Goal: Contribute content

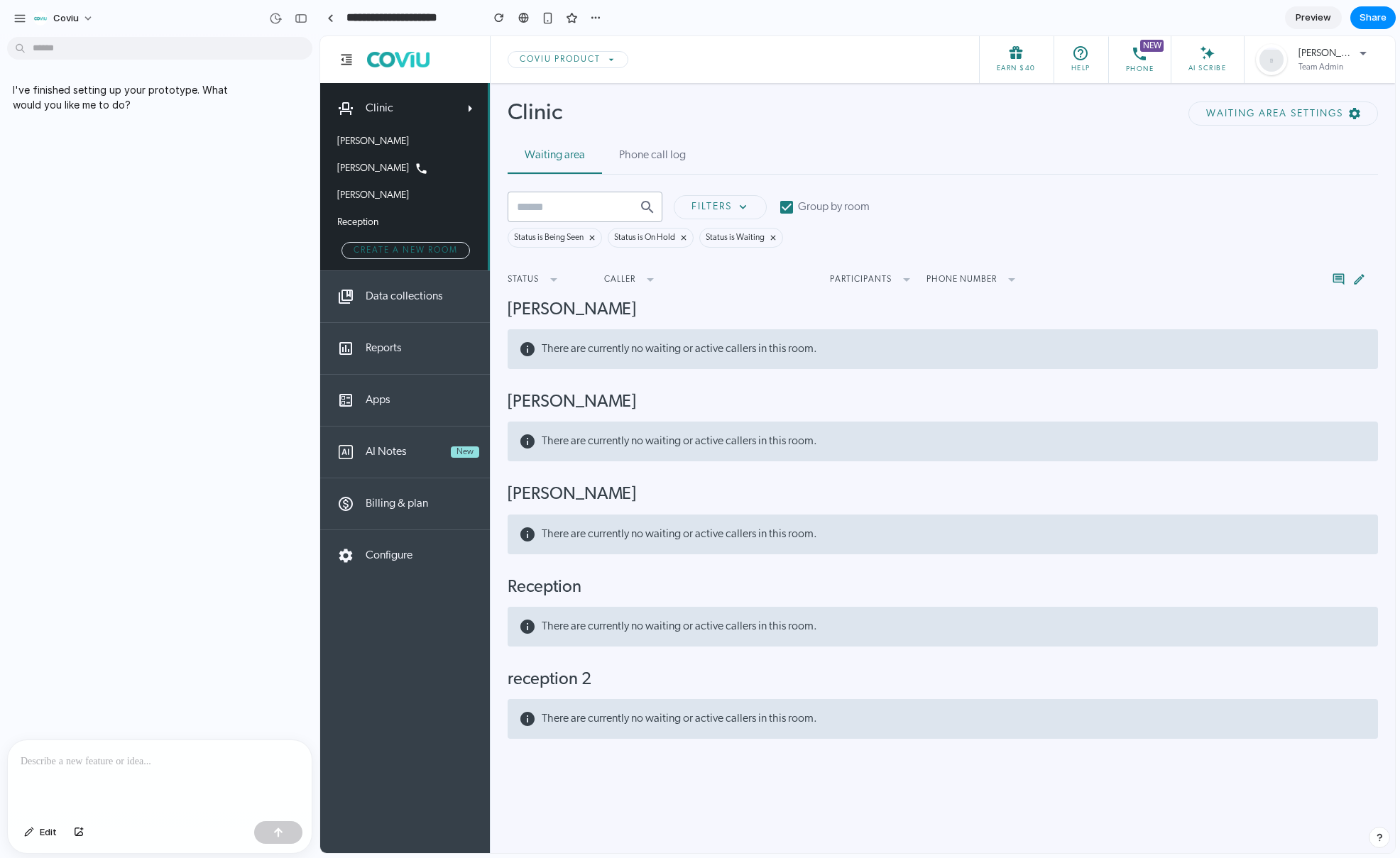
click at [114, 758] on p at bounding box center [160, 761] width 278 height 17
click at [114, 761] on p at bounding box center [160, 761] width 278 height 17
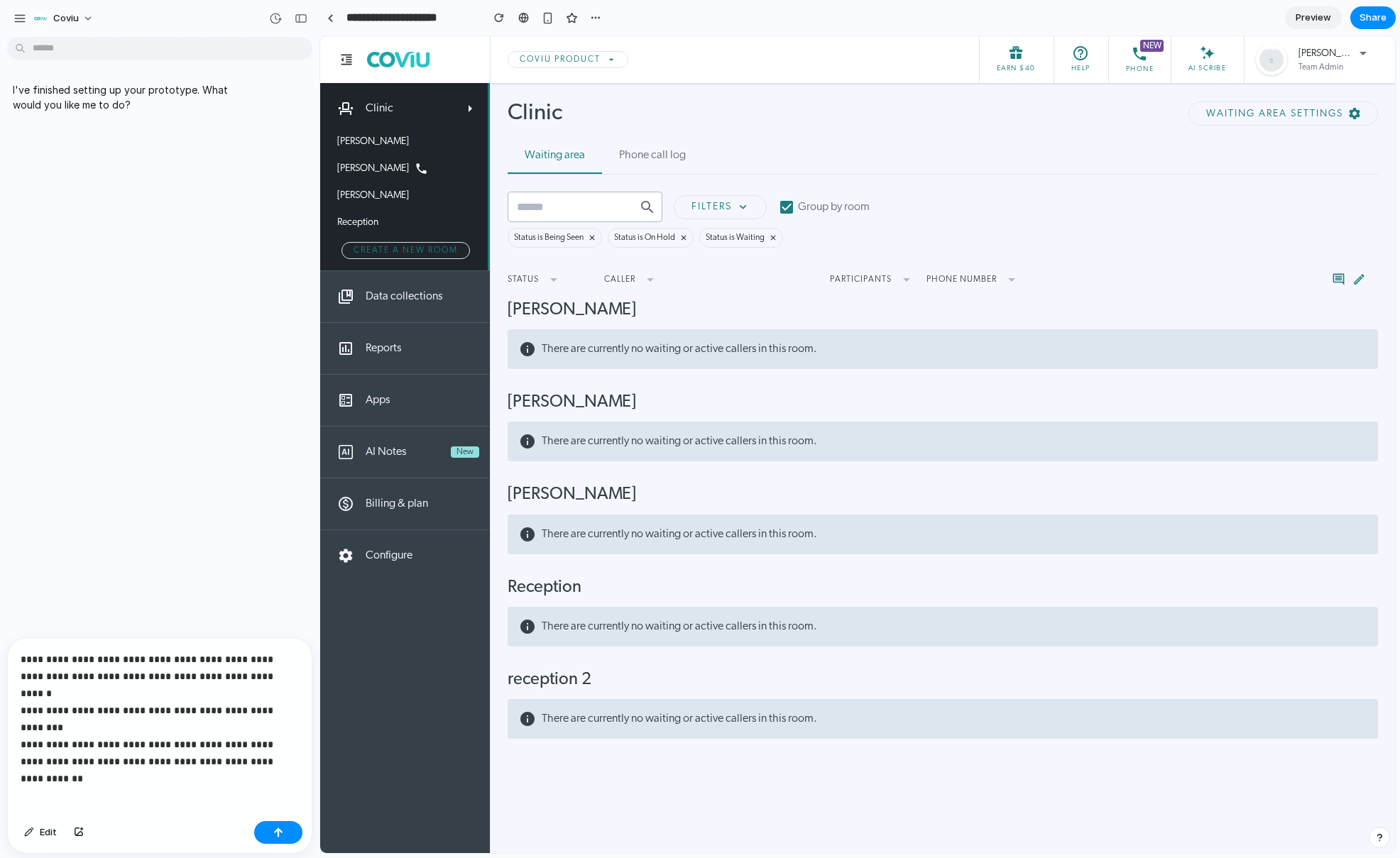
click at [140, 721] on p "**********" at bounding box center [157, 710] width 273 height 119
click at [152, 736] on p "**********" at bounding box center [157, 710] width 273 height 119
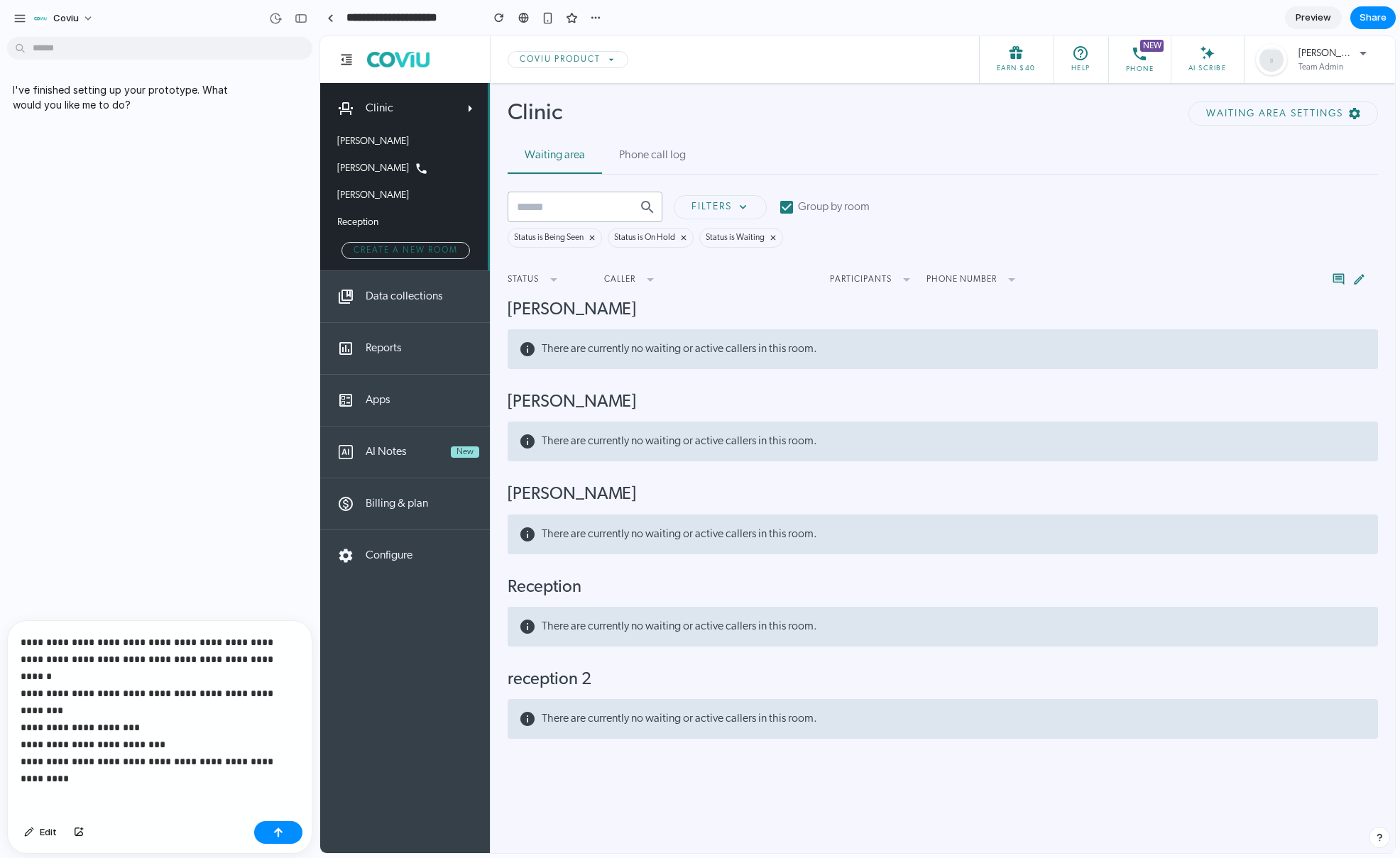
click at [182, 736] on p "**********" at bounding box center [157, 702] width 273 height 136
click at [258, 833] on button "button" at bounding box center [278, 832] width 49 height 22
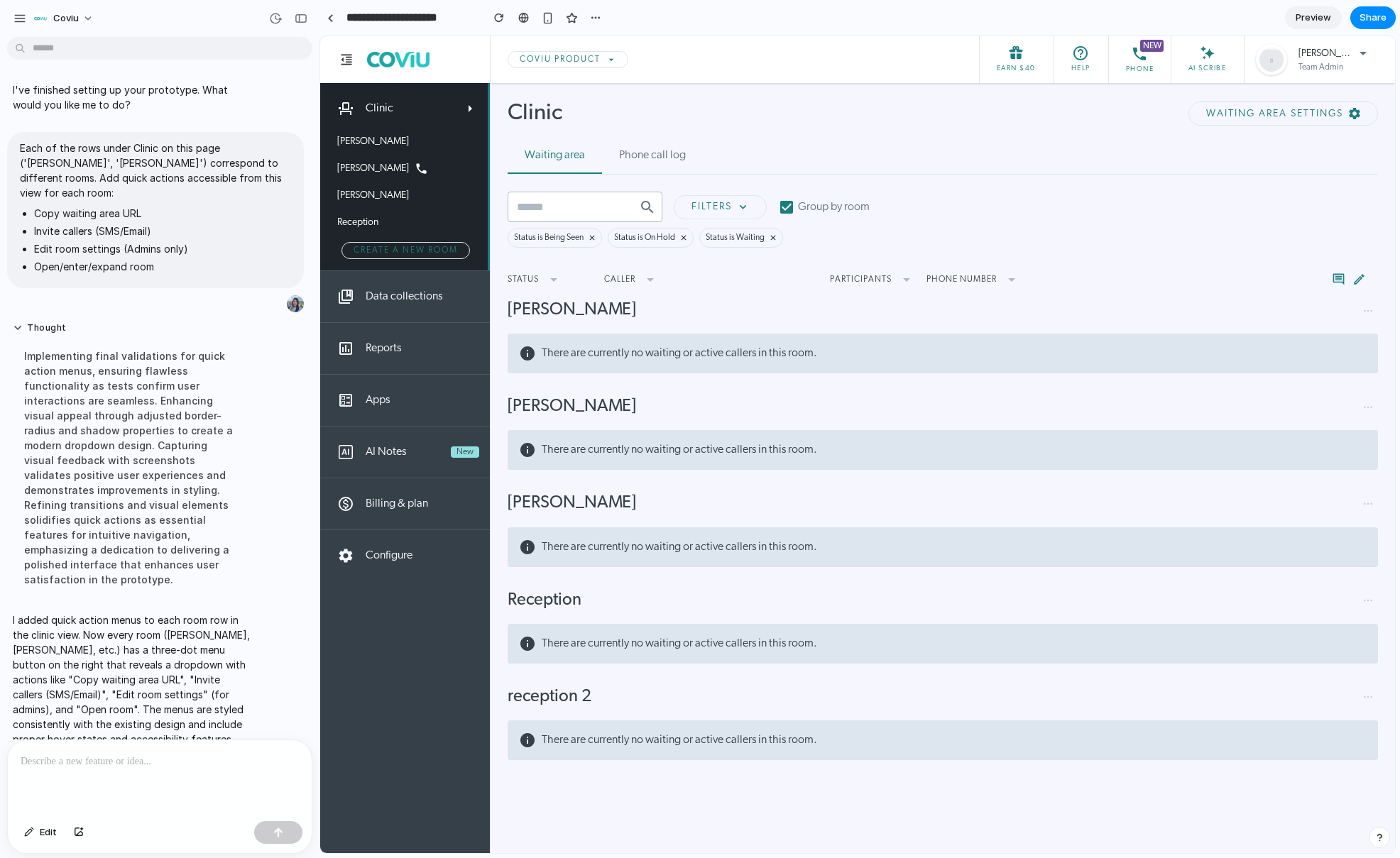
scroll to position [27, 0]
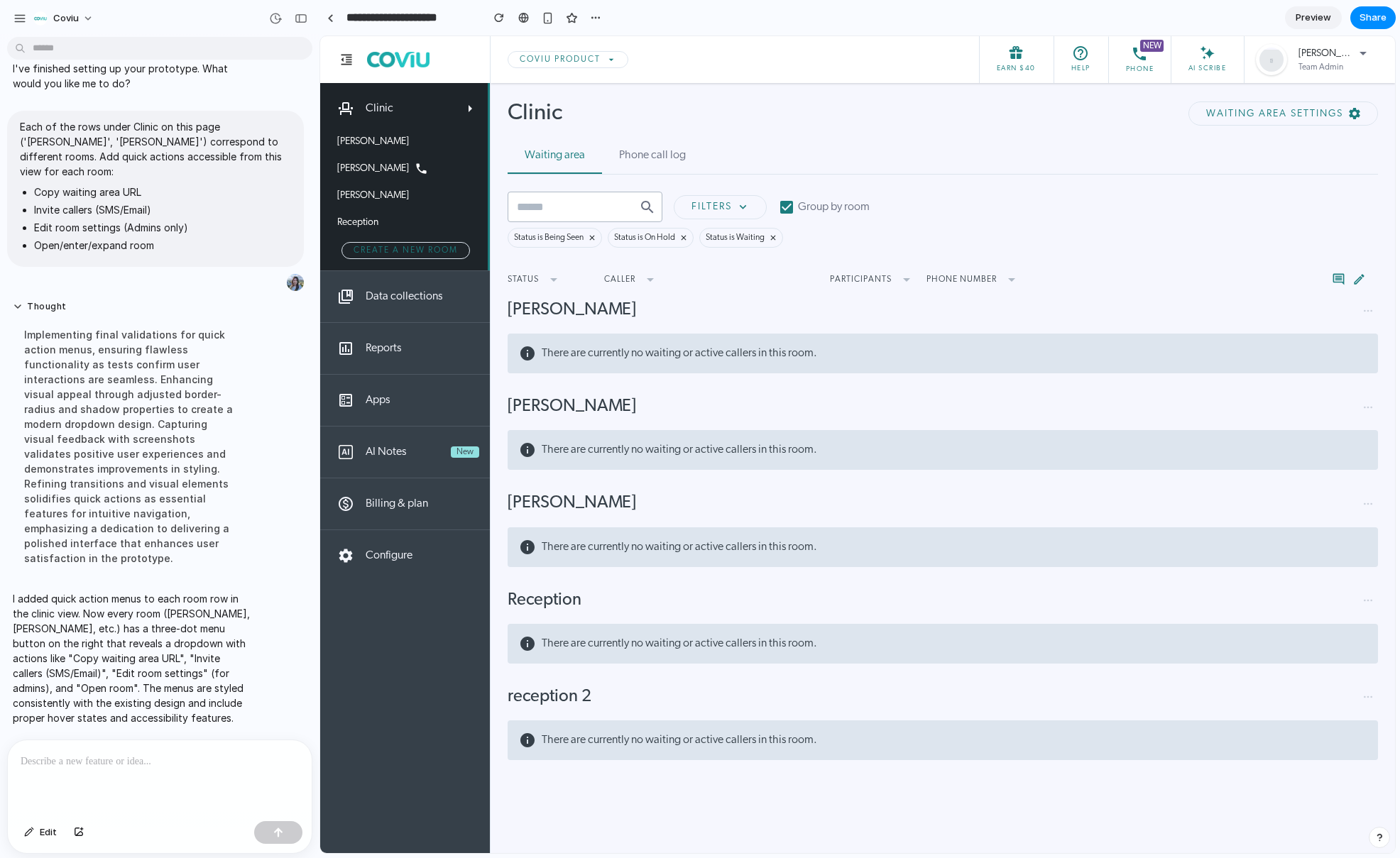
click at [577, 319] on h2 "[PERSON_NAME]" at bounding box center [572, 310] width 128 height 22
drag, startPoint x: 579, startPoint y: 314, endPoint x: 768, endPoint y: 315, distance: 189.0
click at [768, 315] on div "[PERSON_NAME]" at bounding box center [942, 310] width 870 height 22
drag, startPoint x: 769, startPoint y: 315, endPoint x: 968, endPoint y: 320, distance: 199.1
click at [769, 316] on div "[PERSON_NAME]" at bounding box center [942, 310] width 870 height 22
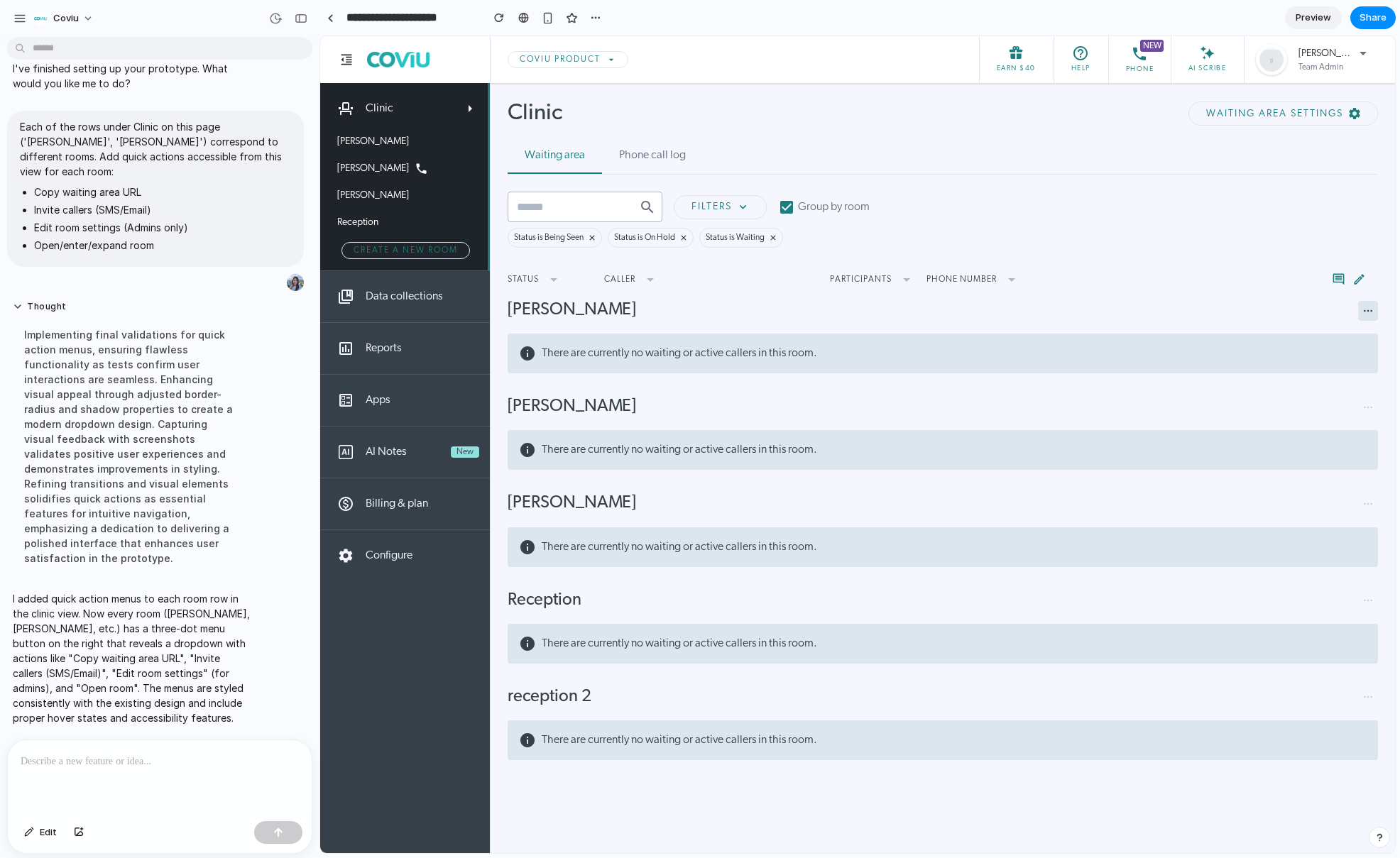
click at [1366, 316] on icon at bounding box center [1367, 311] width 11 height 11
click at [193, 740] on div at bounding box center [159, 777] width 304 height 75
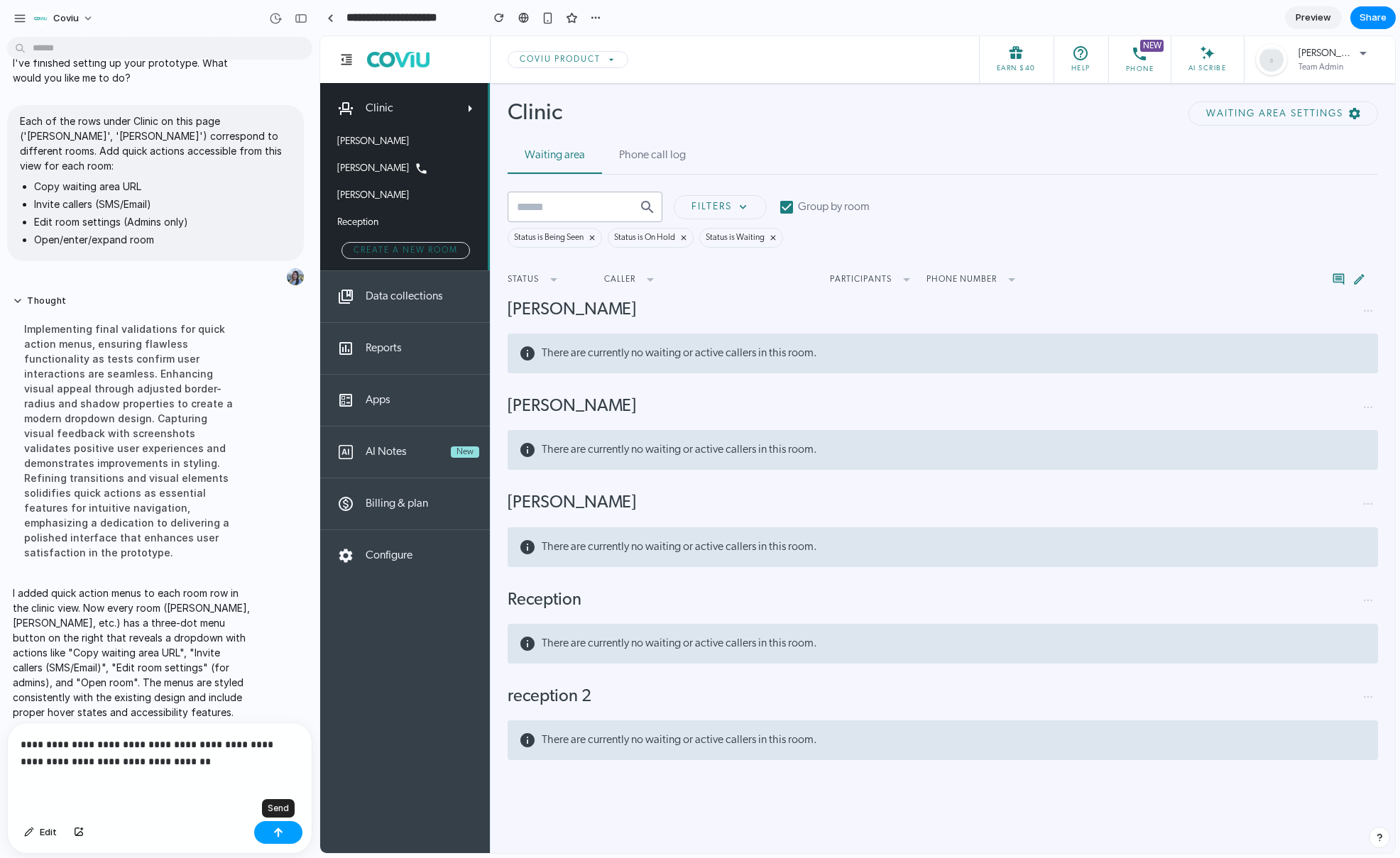
click at [279, 836] on div "button" at bounding box center [278, 832] width 10 height 10
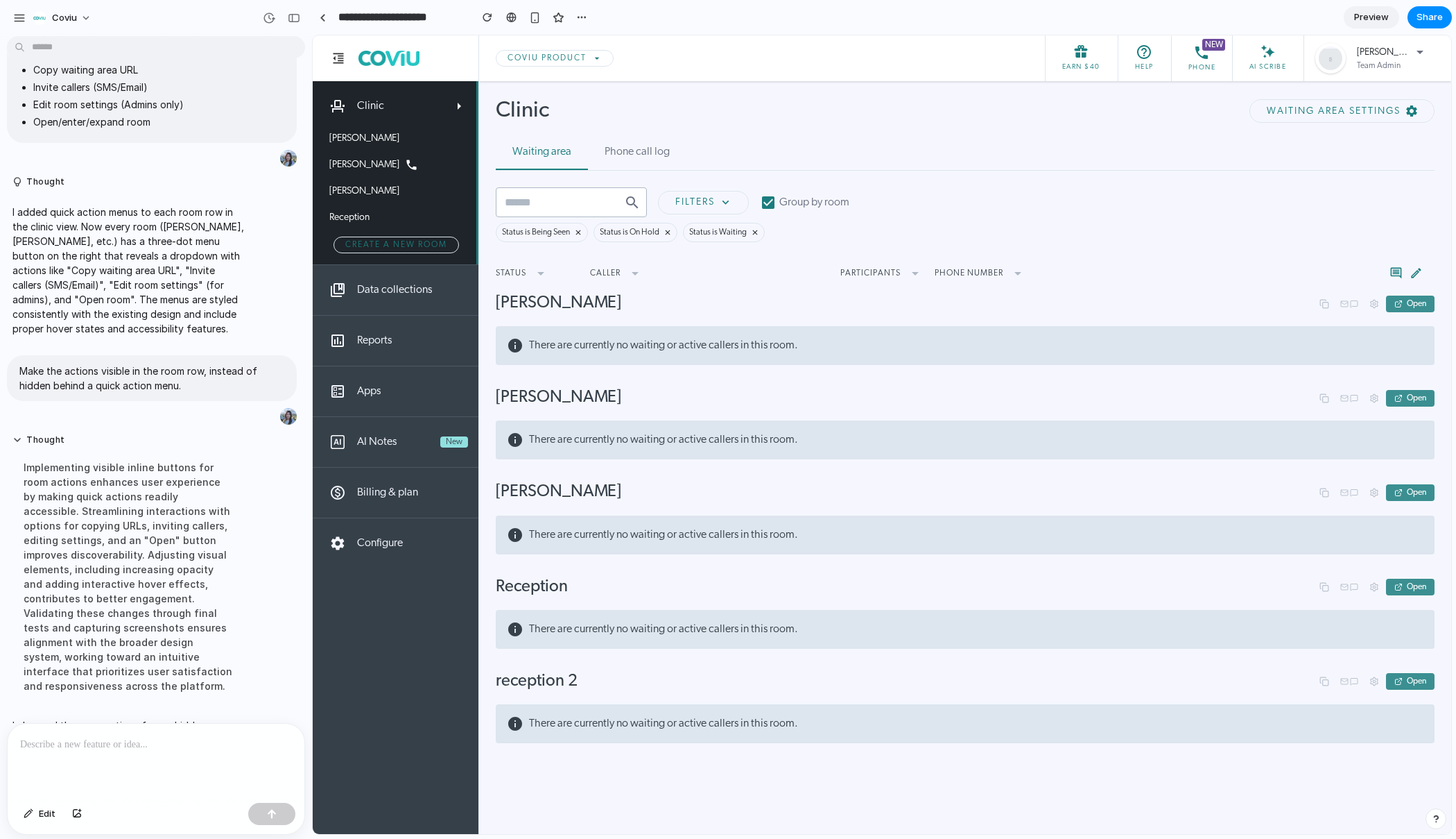
scroll to position [256, 0]
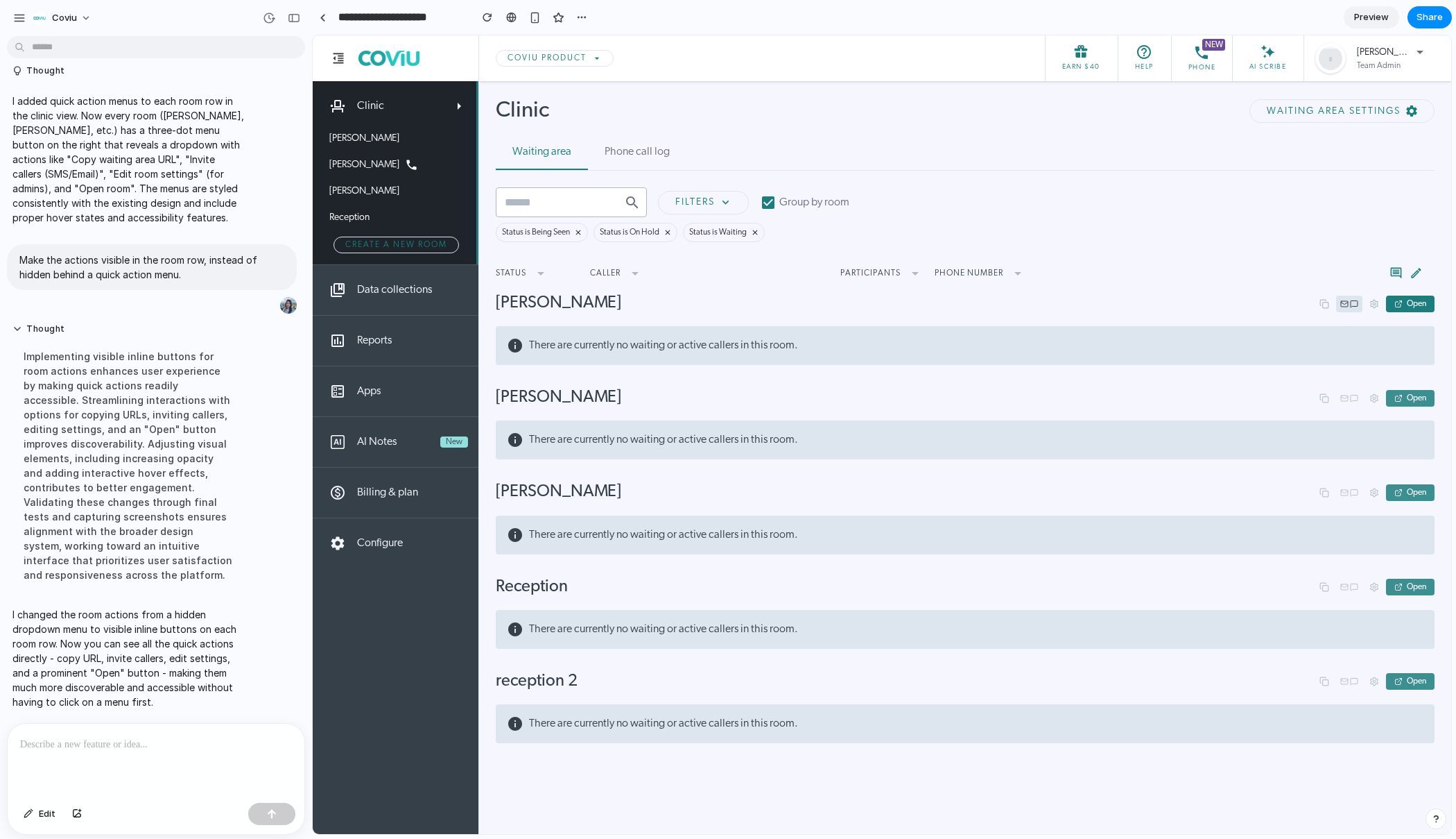
click at [1351, 307] on icon at bounding box center [1355, 303] width 7 height 7
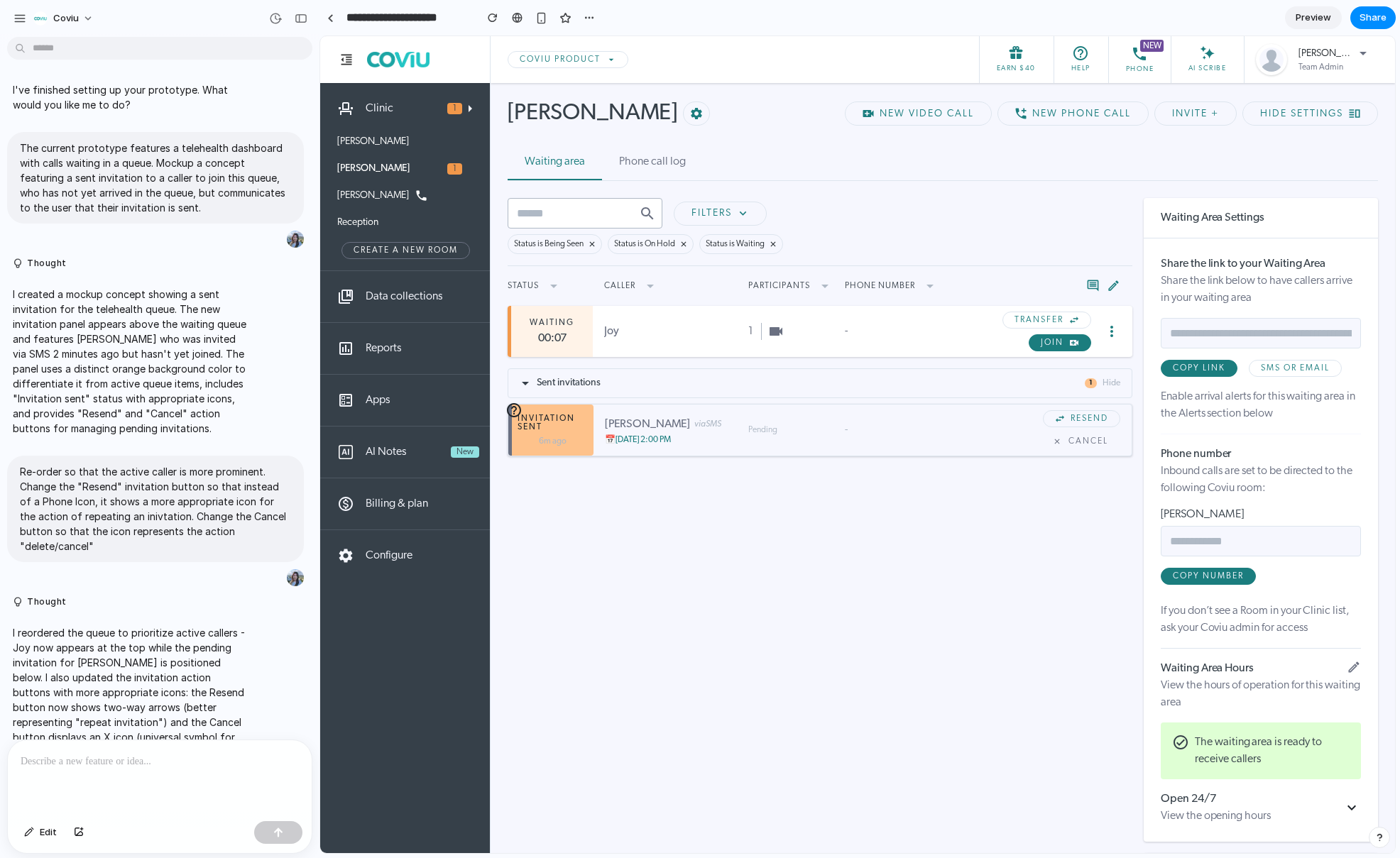
scroll to position [1507, 0]
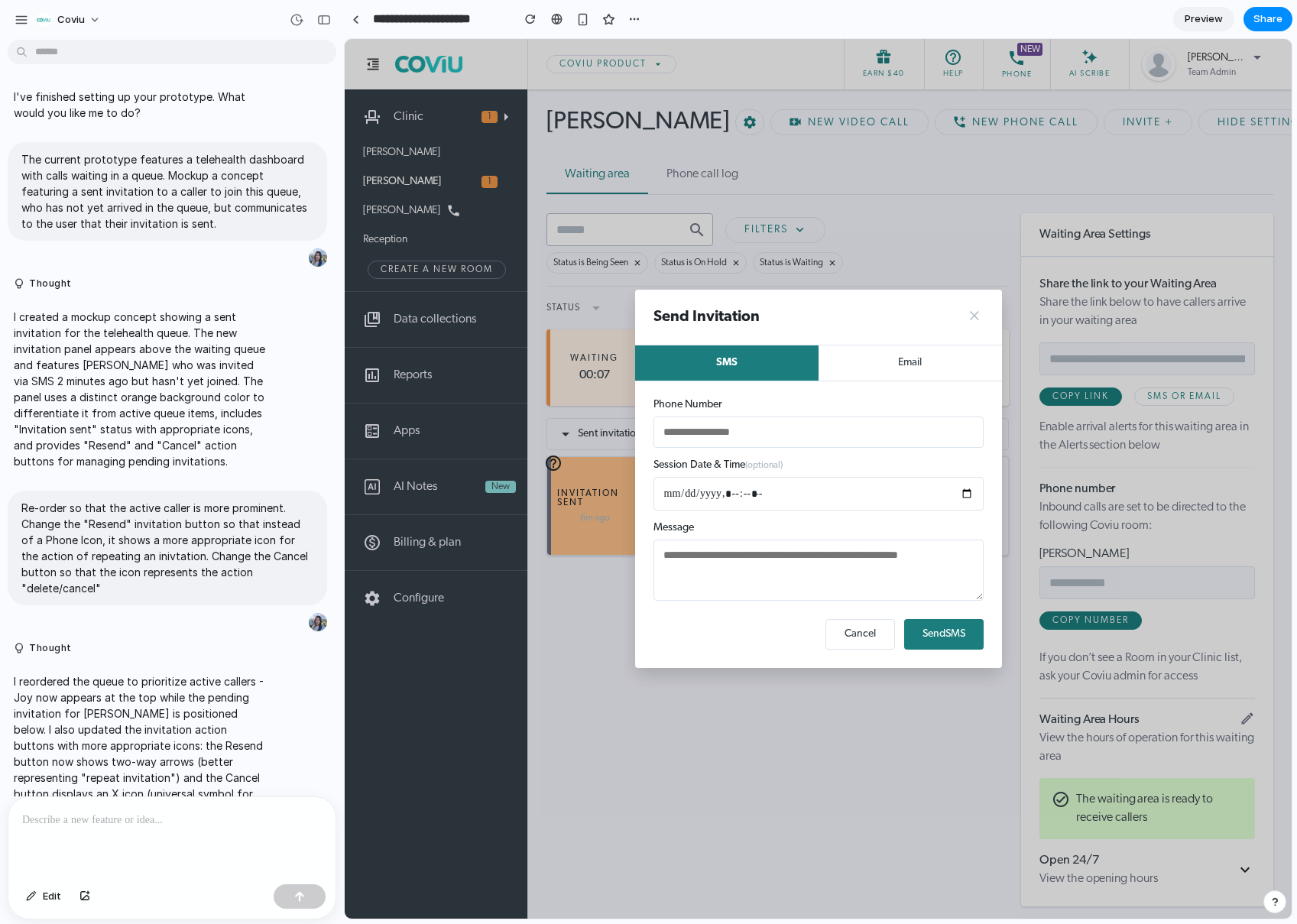
scroll to position [1623, 0]
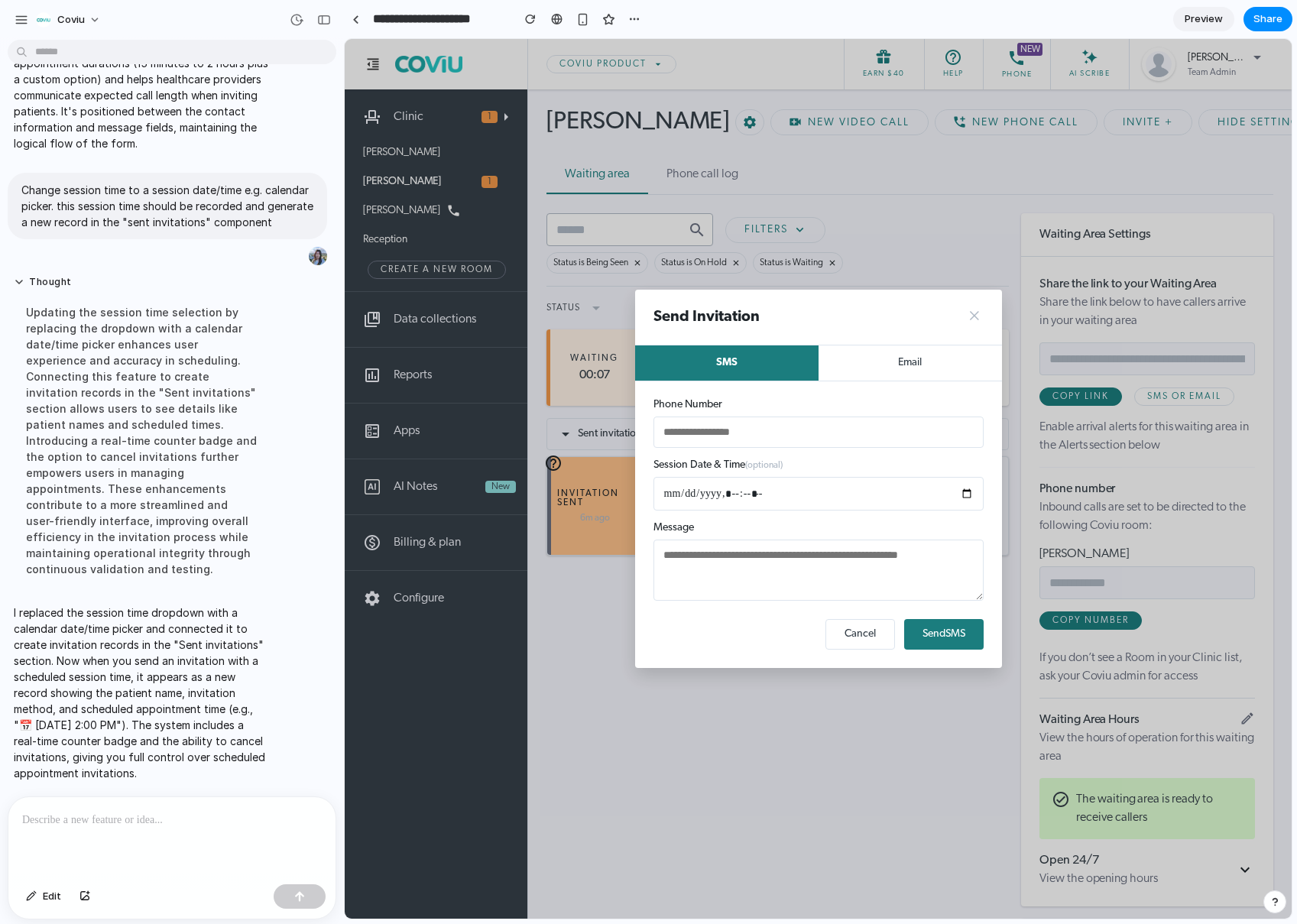
click at [838, 505] on input "datetime-local" at bounding box center [818, 494] width 330 height 34
click at [756, 500] on input "datetime-local" at bounding box center [818, 494] width 330 height 34
click at [749, 499] on input "datetime-local" at bounding box center [818, 494] width 330 height 34
click at [739, 495] on input "datetime-local" at bounding box center [818, 494] width 330 height 34
click at [747, 495] on input "datetime-local" at bounding box center [818, 494] width 330 height 34
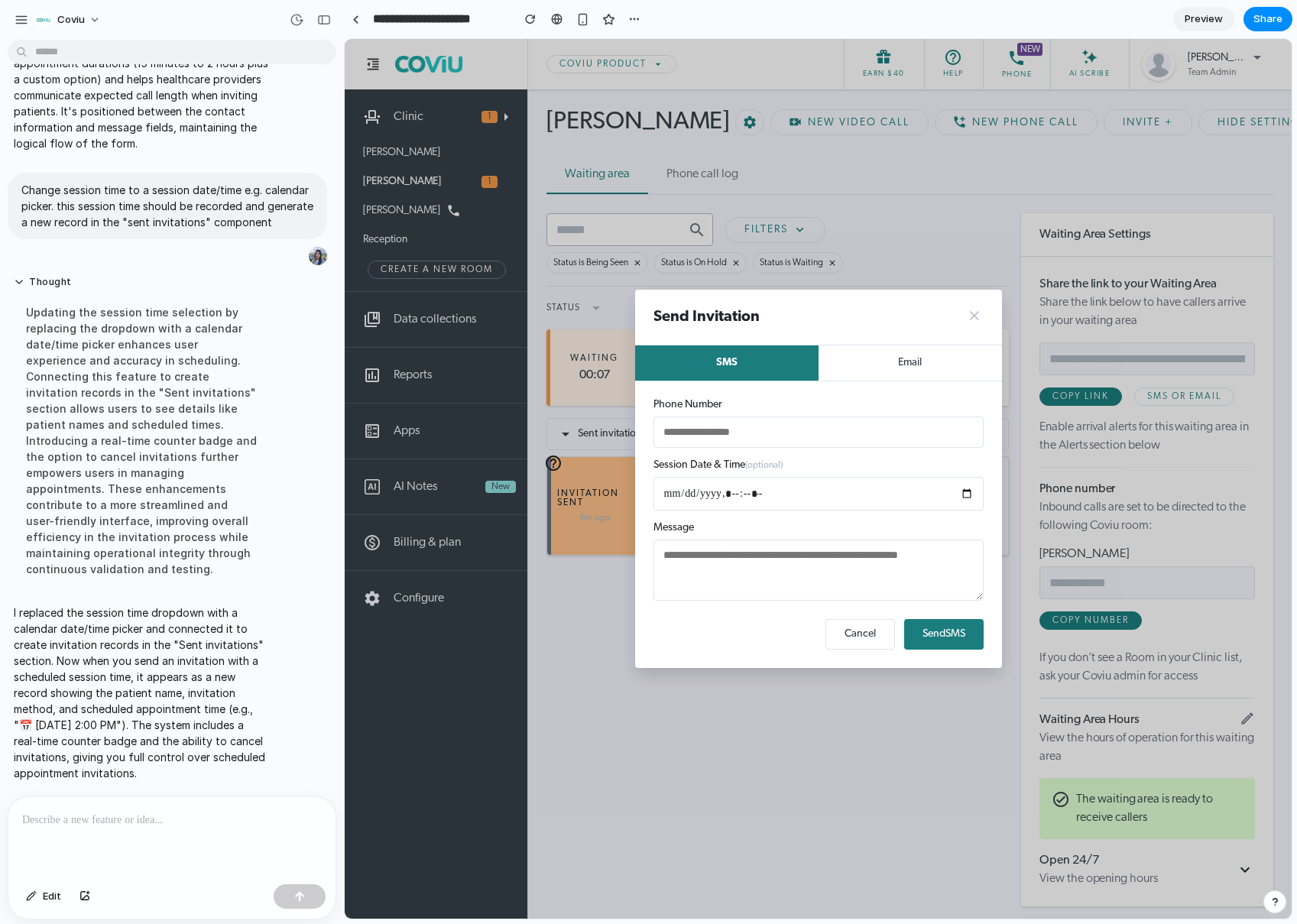
click at [766, 494] on input "datetime-local" at bounding box center [818, 494] width 330 height 34
click at [760, 495] on input "datetime-local" at bounding box center [818, 494] width 330 height 34
click at [760, 497] on input "datetime-local" at bounding box center [818, 494] width 330 height 34
click at [867, 646] on button "Cancel" at bounding box center [860, 634] width 69 height 31
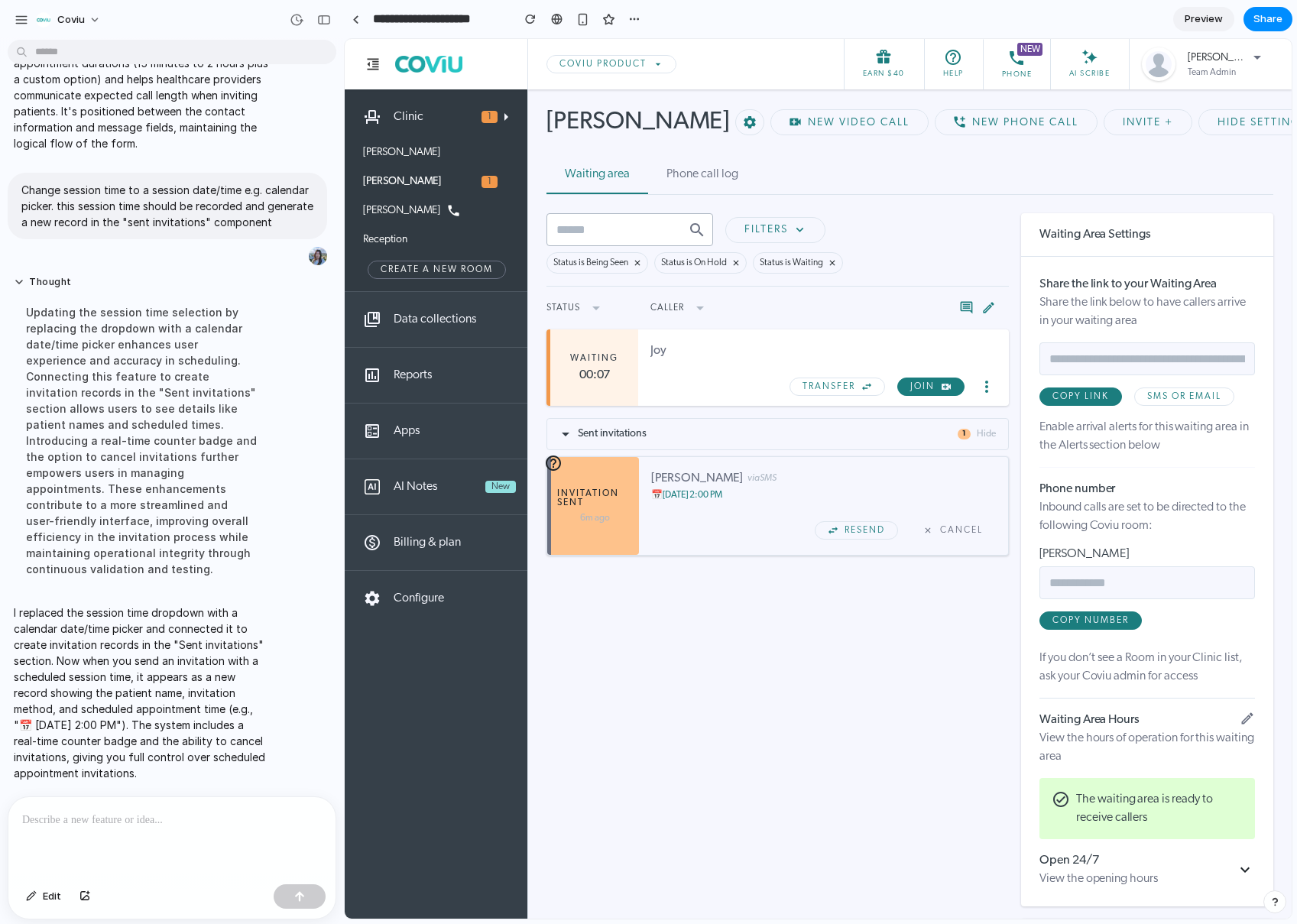
click at [426, 117] on link "Clinic 1" at bounding box center [421, 117] width 151 height 55
click at [422, 115] on link "Clinic 1" at bounding box center [421, 117] width 151 height 55
